Goal: Task Accomplishment & Management: Use online tool/utility

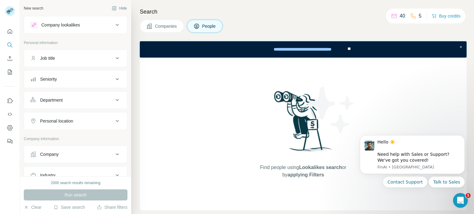
click at [75, 59] on div "Job title" at bounding box center [71, 58] width 83 height 6
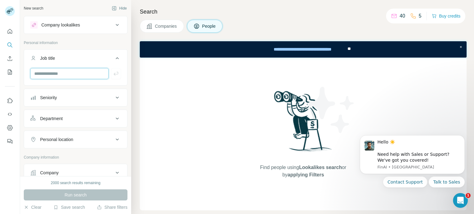
click at [71, 73] on input "text" at bounding box center [69, 73] width 78 height 11
type input "***"
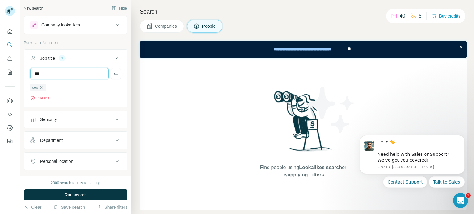
type input "***"
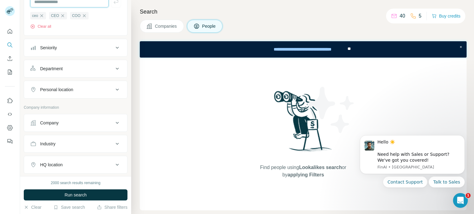
scroll to position [62, 0]
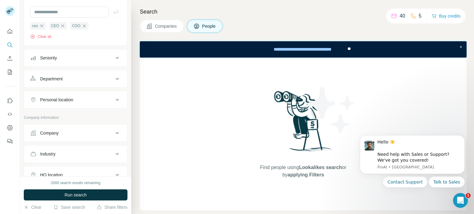
click at [65, 102] on div "Personal location" at bounding box center [56, 100] width 33 height 6
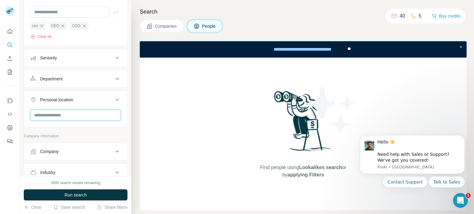
click at [77, 115] on input "text" at bounding box center [75, 115] width 91 height 11
type input "*****"
click at [73, 132] on div "🇨🇱 [GEOGRAPHIC_DATA]" at bounding box center [73, 131] width 76 height 7
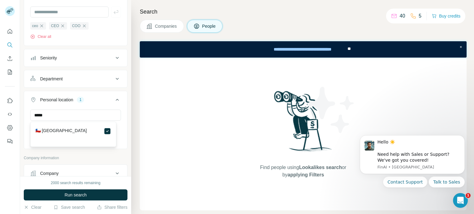
click at [108, 101] on div "Personal location 1" at bounding box center [71, 100] width 83 height 6
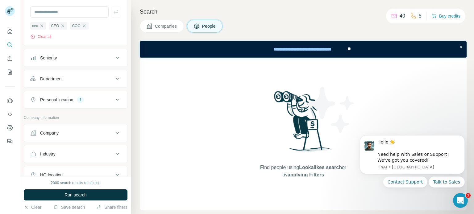
scroll to position [123, 0]
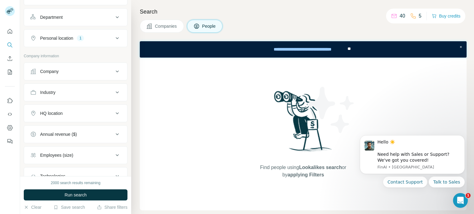
click at [81, 92] on div "Industry" at bounding box center [71, 92] width 83 height 6
click at [64, 110] on input at bounding box center [72, 108] width 76 height 7
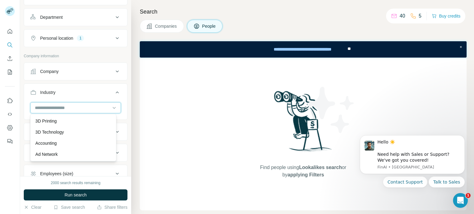
click at [63, 108] on input at bounding box center [72, 108] width 76 height 7
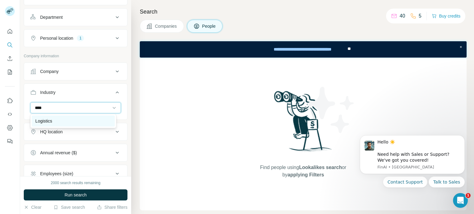
type input "****"
click at [63, 119] on div "Logistics" at bounding box center [73, 121] width 76 height 6
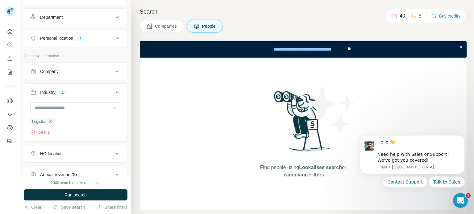
scroll to position [185, 0]
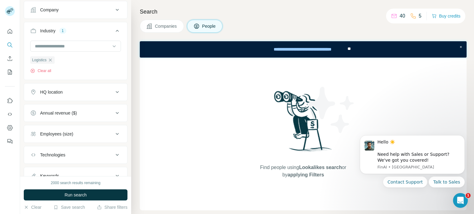
click at [60, 134] on div "Employees (size)" at bounding box center [56, 134] width 33 height 6
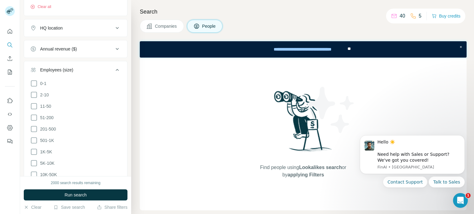
scroll to position [308, 0]
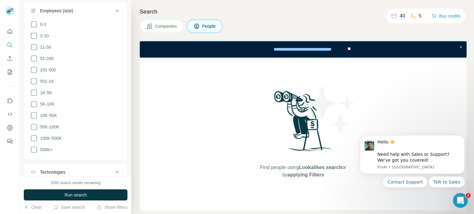
drag, startPoint x: 34, startPoint y: 48, endPoint x: 37, endPoint y: 52, distance: 4.6
click at [35, 48] on icon at bounding box center [33, 46] width 7 height 7
click at [31, 58] on icon at bounding box center [33, 58] width 7 height 7
click at [31, 69] on icon at bounding box center [34, 70] width 6 height 6
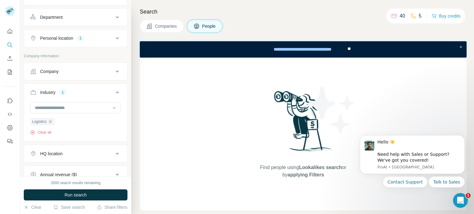
scroll to position [185, 0]
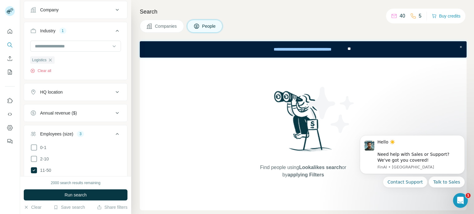
click at [114, 134] on icon at bounding box center [117, 133] width 7 height 7
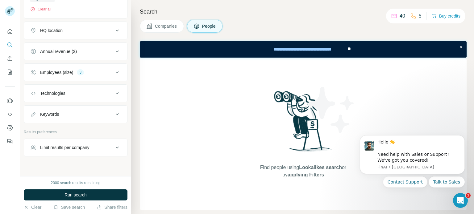
click at [97, 87] on button "Technologies" at bounding box center [75, 93] width 103 height 15
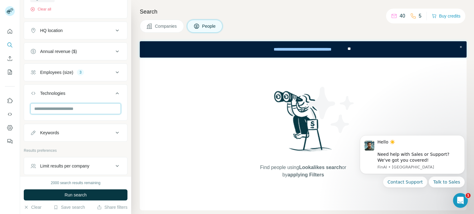
click at [76, 107] on input "text" at bounding box center [75, 108] width 91 height 11
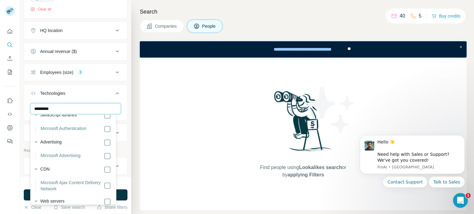
scroll to position [185, 0]
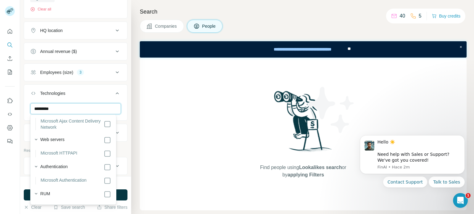
type input "*********"
